Goal: Navigation & Orientation: Find specific page/section

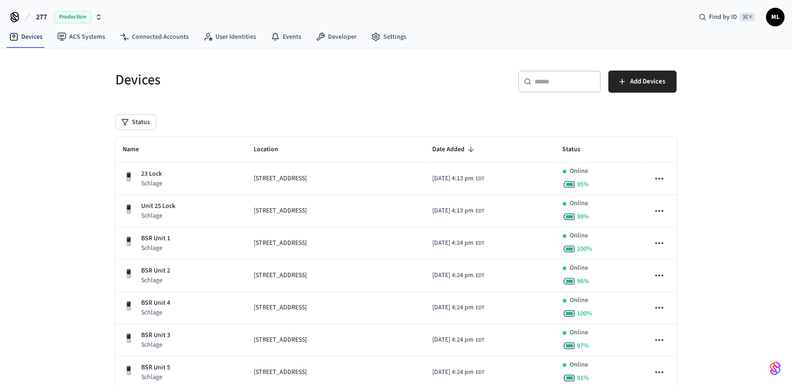
click at [41, 19] on span "277" at bounding box center [41, 17] width 11 height 11
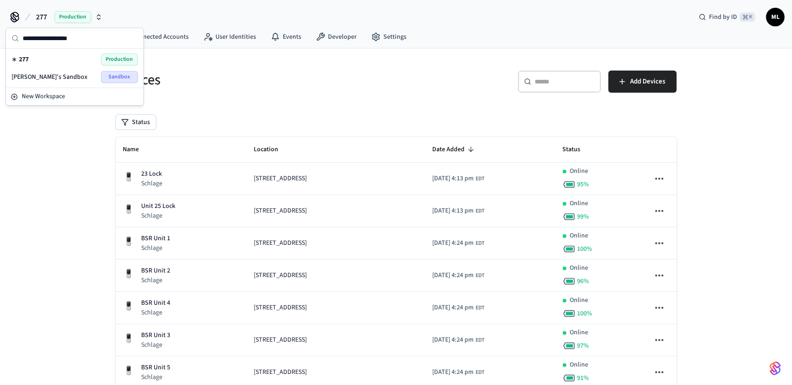
click at [250, 78] on h5 "Devices" at bounding box center [253, 80] width 275 height 19
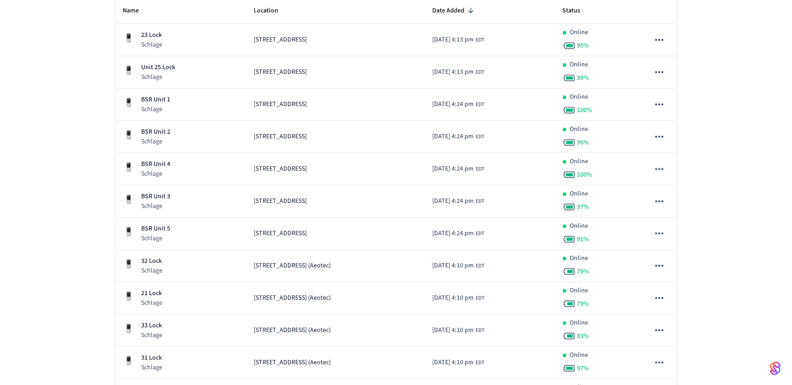
scroll to position [126, 0]
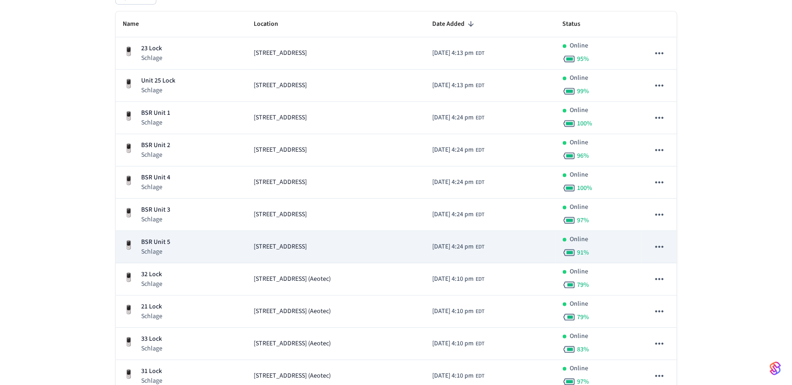
click at [254, 245] on span "[STREET_ADDRESS]" at bounding box center [280, 247] width 53 height 10
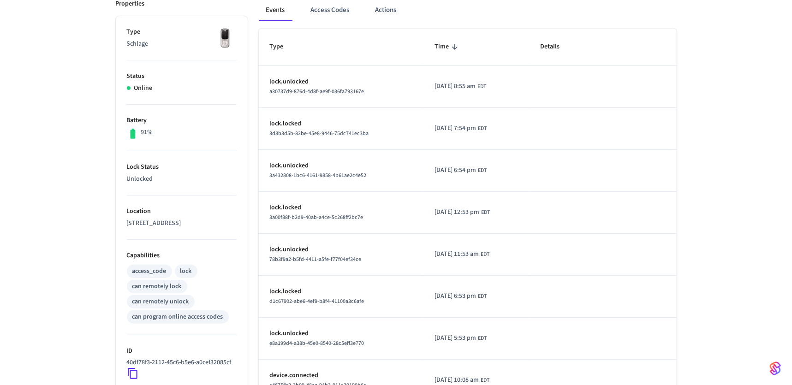
scroll to position [66, 0]
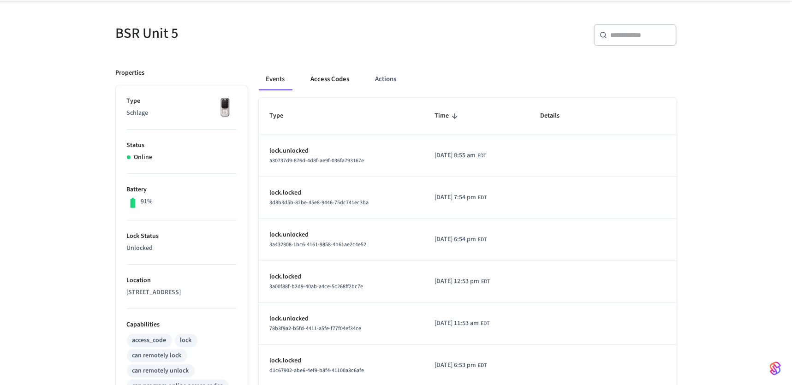
click at [329, 81] on button "Access Codes" at bounding box center [331, 79] width 54 height 22
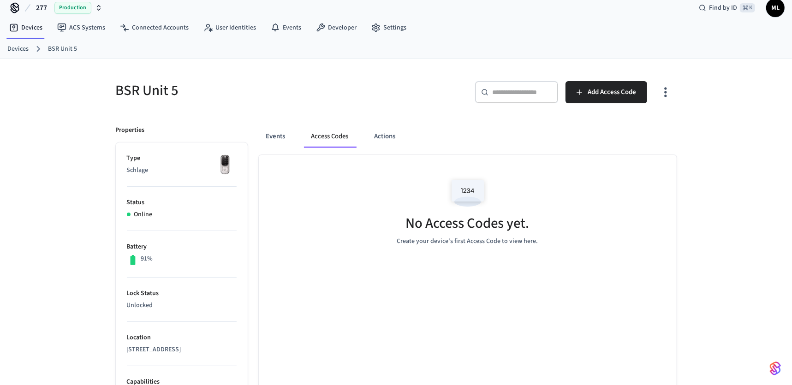
scroll to position [0, 0]
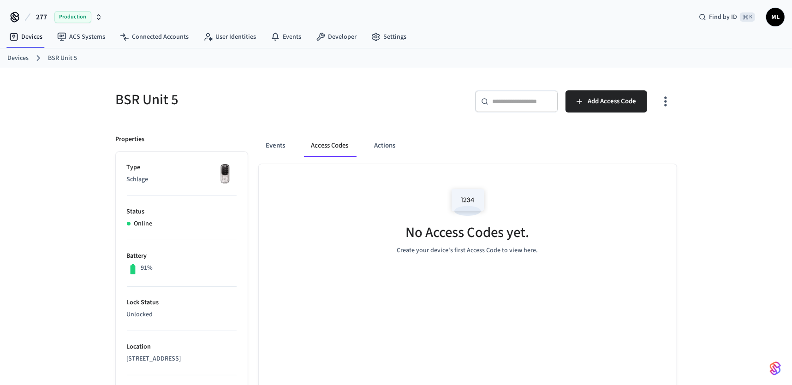
click at [22, 59] on link "Devices" at bounding box center [17, 59] width 21 height 10
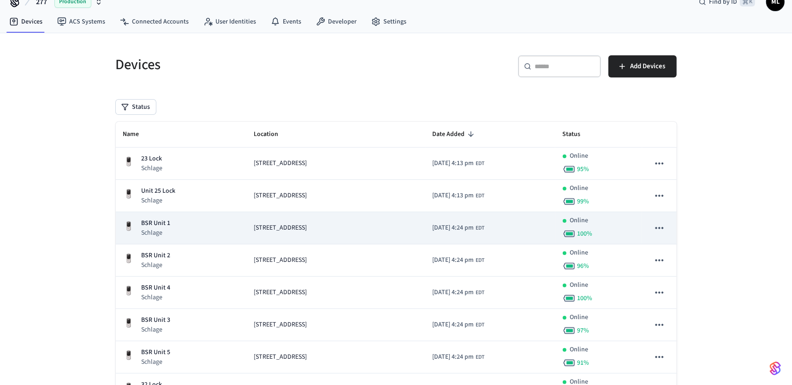
scroll to position [76, 0]
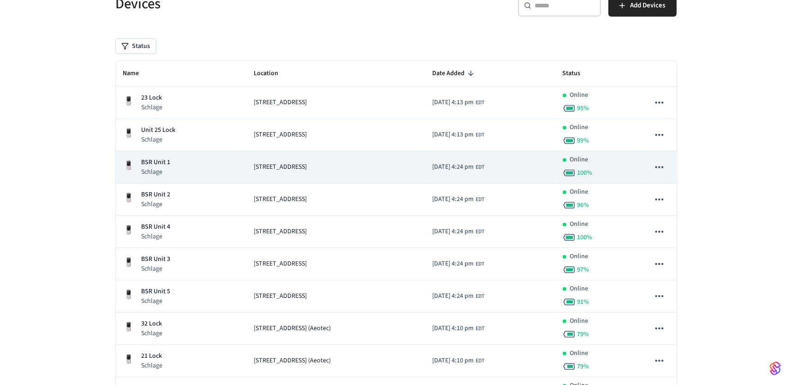
click at [156, 163] on p "BSR Unit 1" at bounding box center [156, 163] width 29 height 10
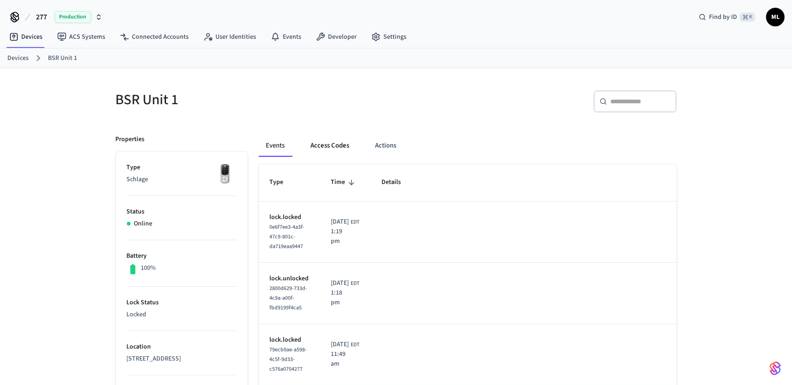
click at [327, 144] on button "Access Codes" at bounding box center [331, 146] width 54 height 22
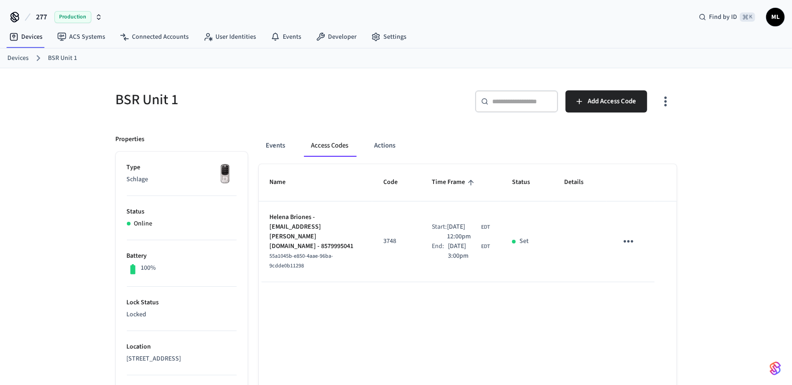
click at [19, 58] on link "Devices" at bounding box center [17, 59] width 21 height 10
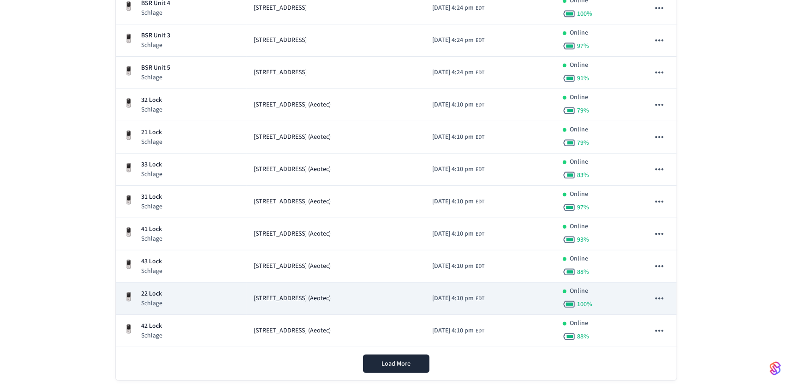
scroll to position [319, 0]
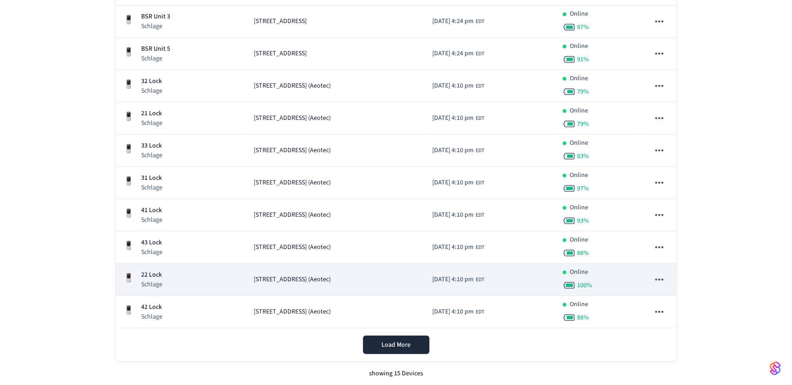
click at [298, 278] on span "[STREET_ADDRESS] (Aeotec)" at bounding box center [292, 280] width 77 height 10
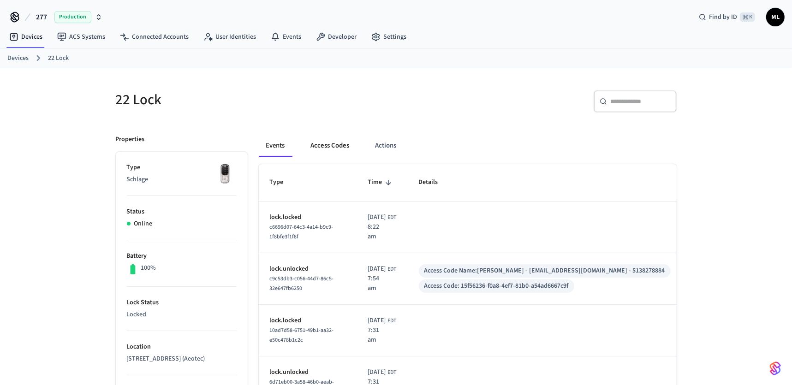
click at [327, 147] on button "Access Codes" at bounding box center [331, 146] width 54 height 22
